Goal: Information Seeking & Learning: Compare options

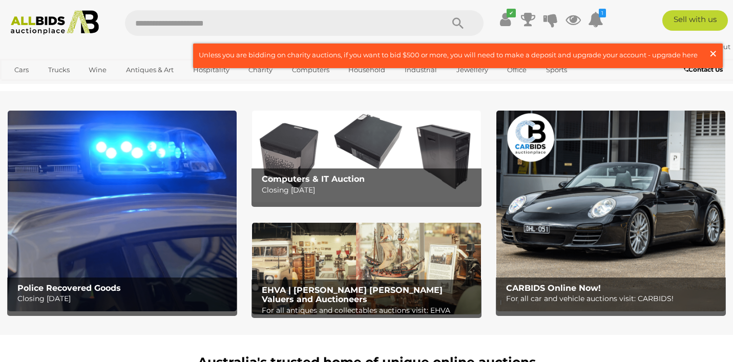
click at [713, 54] on span "×" at bounding box center [712, 54] width 9 height 20
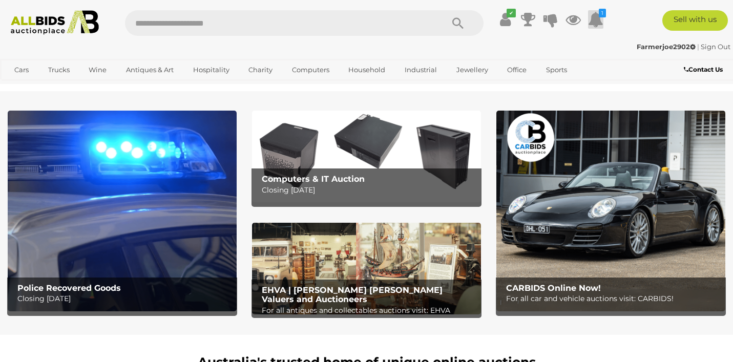
click at [599, 26] on icon at bounding box center [595, 19] width 15 height 18
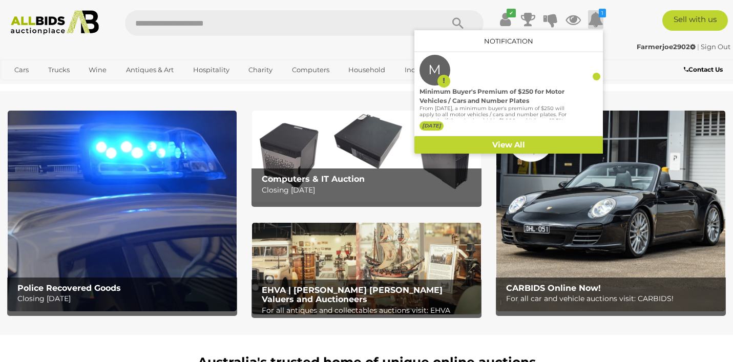
click at [599, 26] on icon at bounding box center [595, 19] width 15 height 18
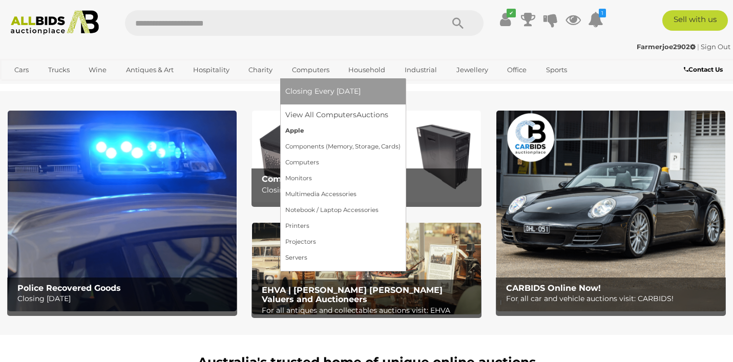
click at [311, 134] on link "Apple" at bounding box center [342, 131] width 115 height 16
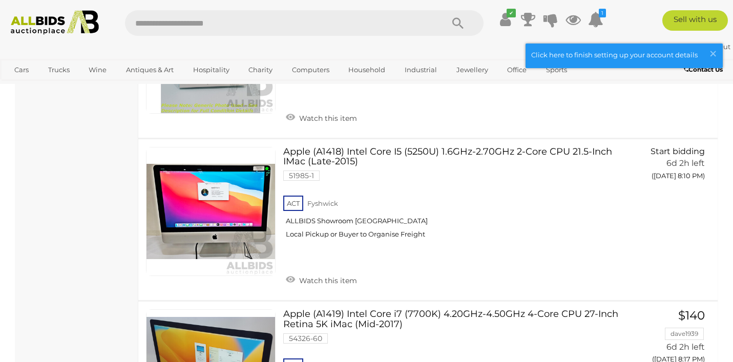
scroll to position [1024, 0]
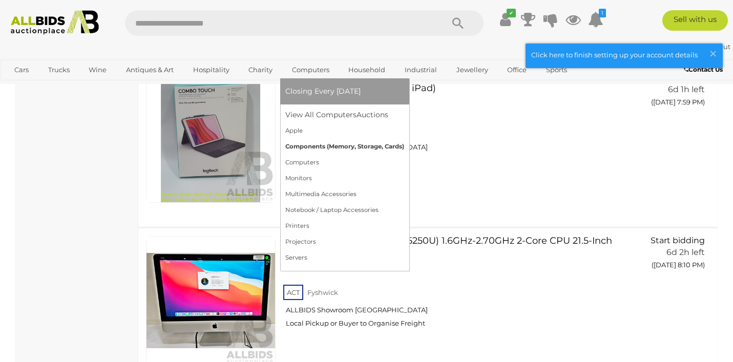
click at [325, 143] on link "Components (Memory, Storage, Cards)" at bounding box center [344, 147] width 119 height 16
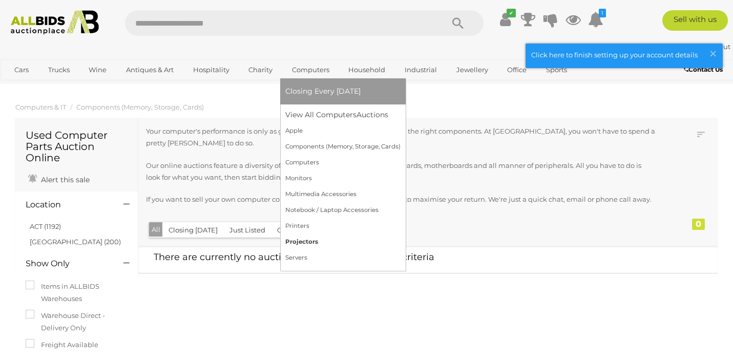
click at [304, 238] on link "Projectors" at bounding box center [342, 242] width 115 height 16
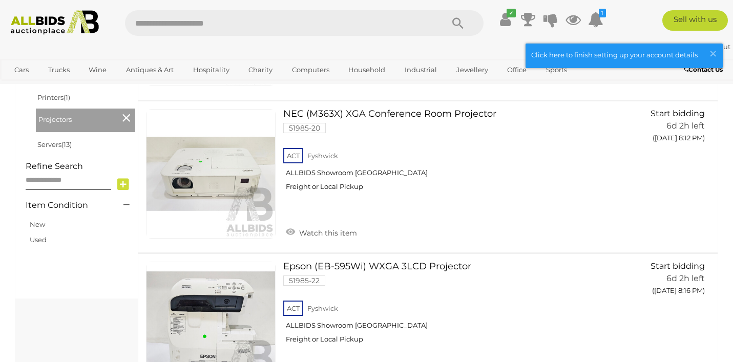
scroll to position [468, 0]
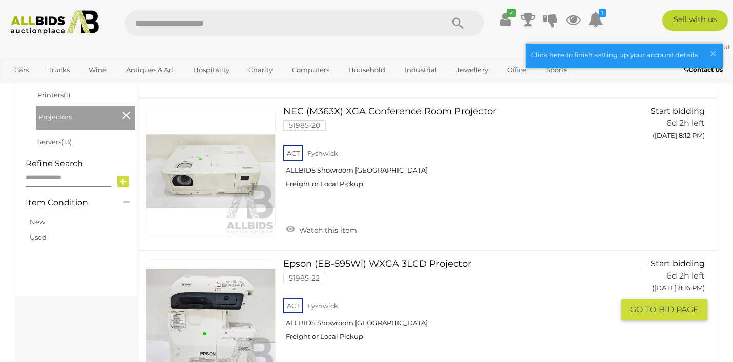
click at [381, 264] on link "Epson (EB-595Wi) WXGA 3LCD Projector 51985-22 ACT Fyshwick ALLBIDS Showroom [GE…" at bounding box center [452, 304] width 323 height 90
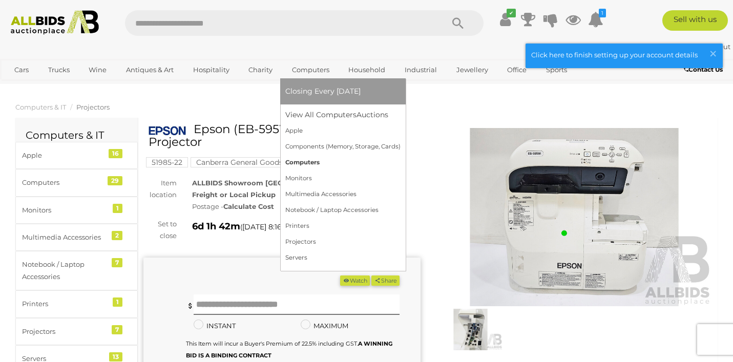
click at [300, 165] on link "Computers" at bounding box center [342, 163] width 115 height 16
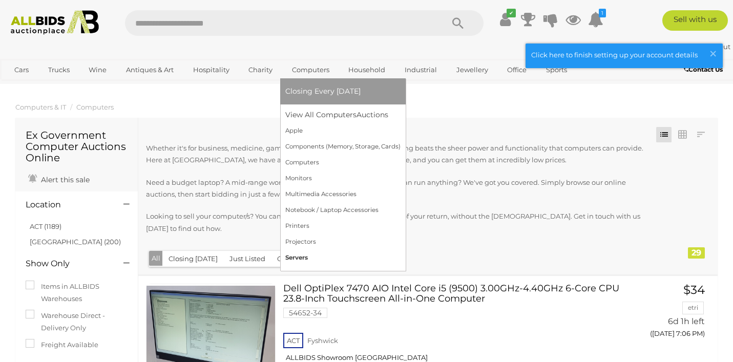
click at [302, 258] on link "Servers" at bounding box center [342, 258] width 115 height 16
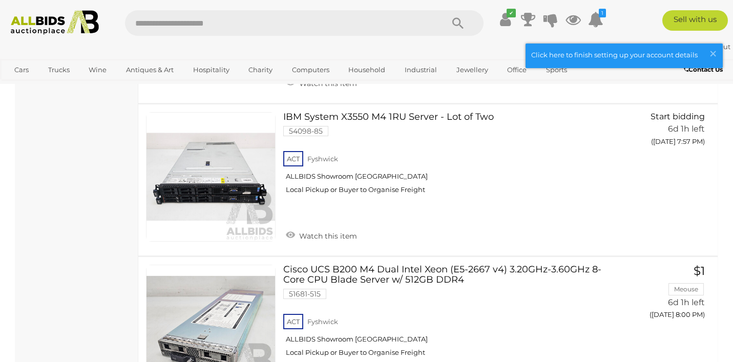
scroll to position [899, 0]
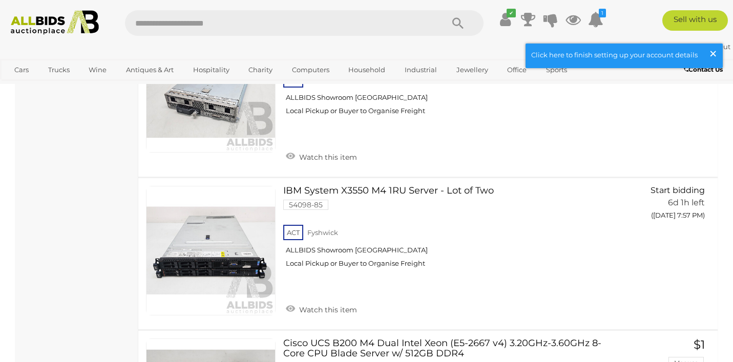
click at [712, 50] on span "×" at bounding box center [712, 54] width 9 height 20
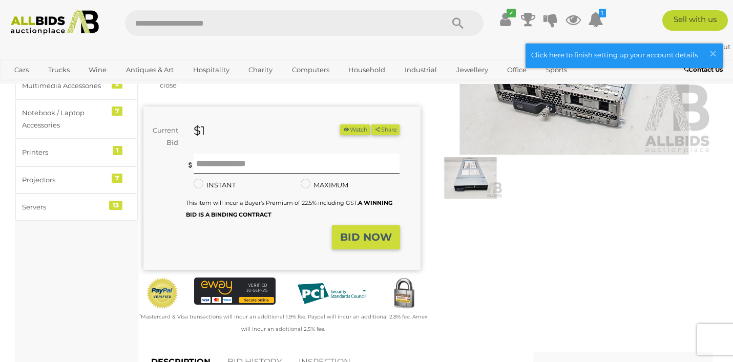
scroll to position [122, 0]
